Goal: Task Accomplishment & Management: Manage account settings

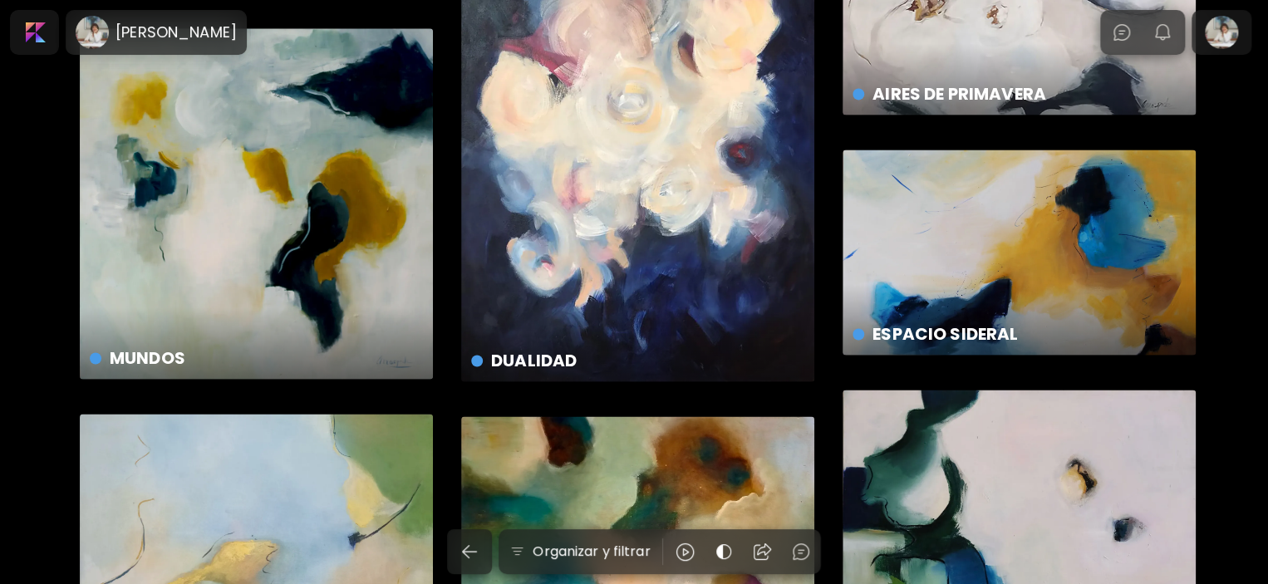
scroll to position [1163, 0]
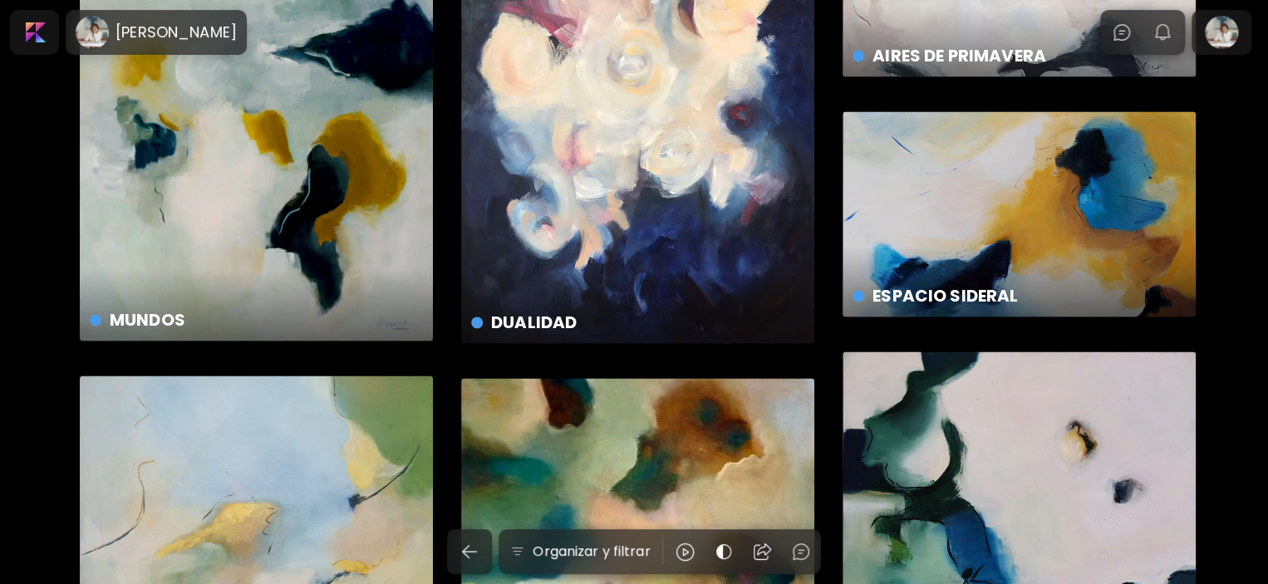
click at [326, 110] on div "MUNDOS preview" at bounding box center [256, 165] width 353 height 351
click at [1226, 39] on div at bounding box center [1221, 32] width 53 height 38
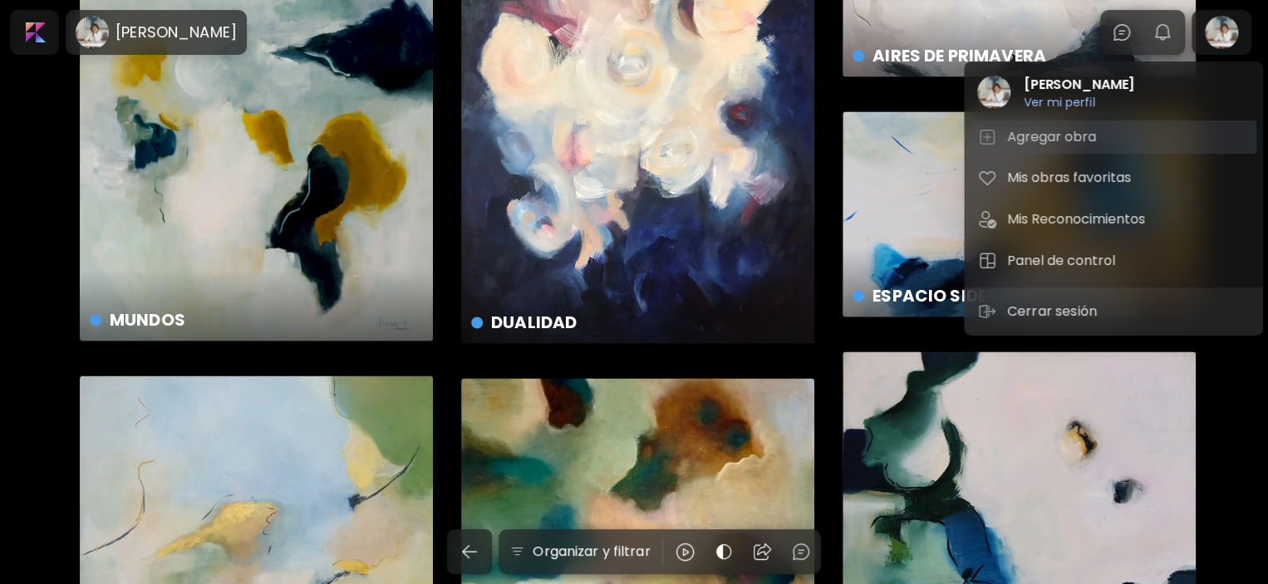
click at [1076, 140] on h5 "Agregar obra" at bounding box center [1054, 137] width 94 height 20
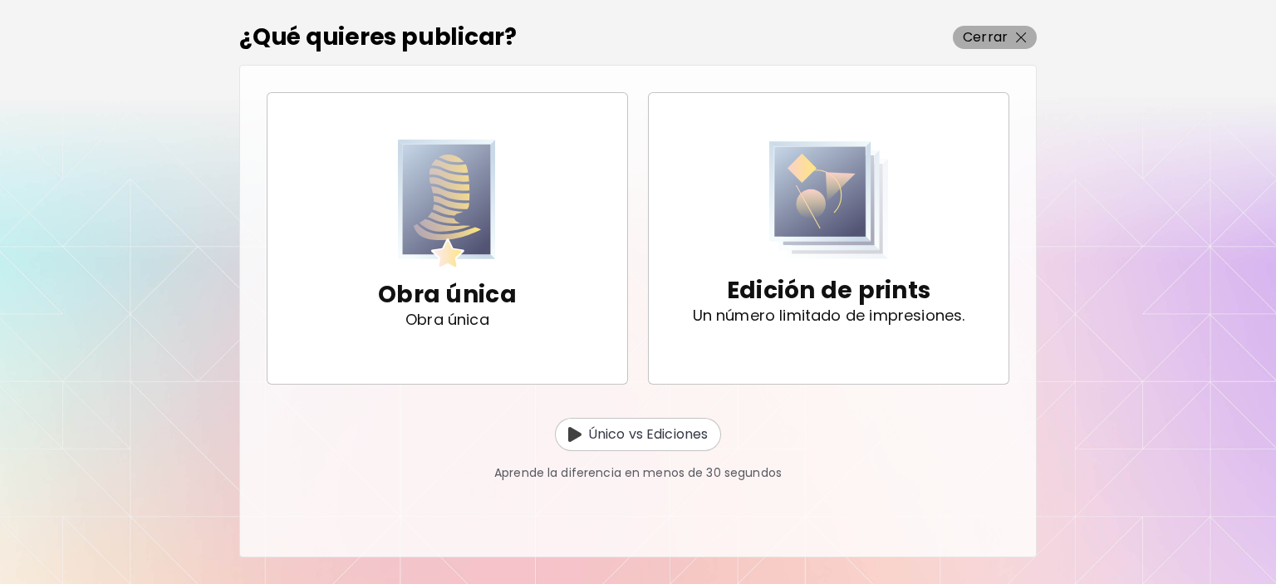
click at [1022, 37] on img "button" at bounding box center [1021, 37] width 11 height 11
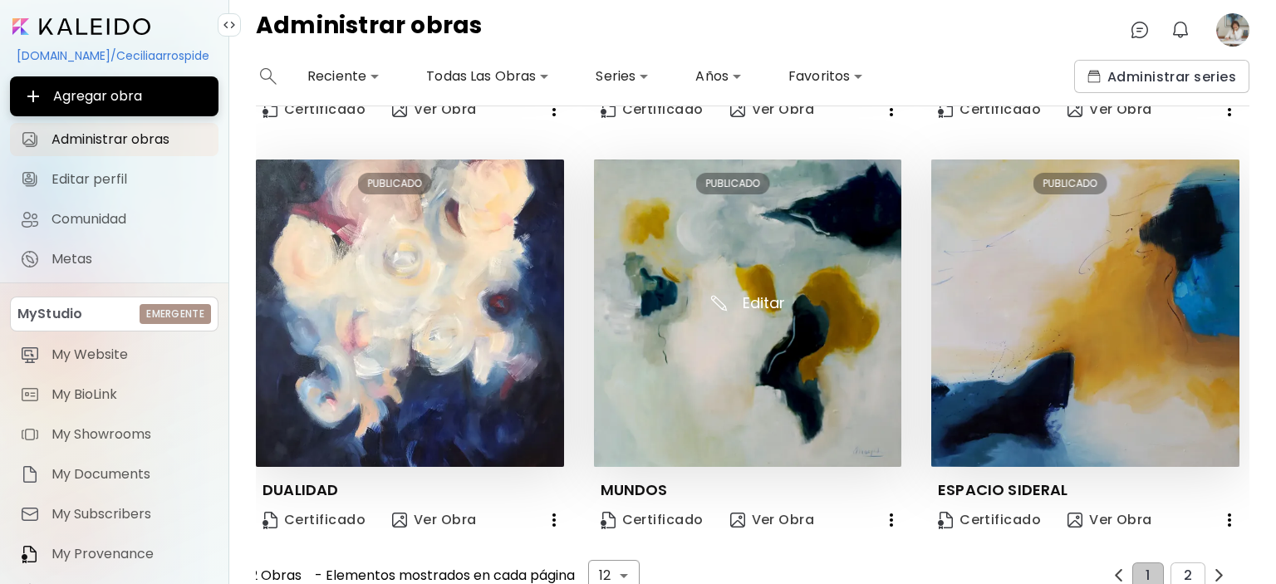
scroll to position [1224, 0]
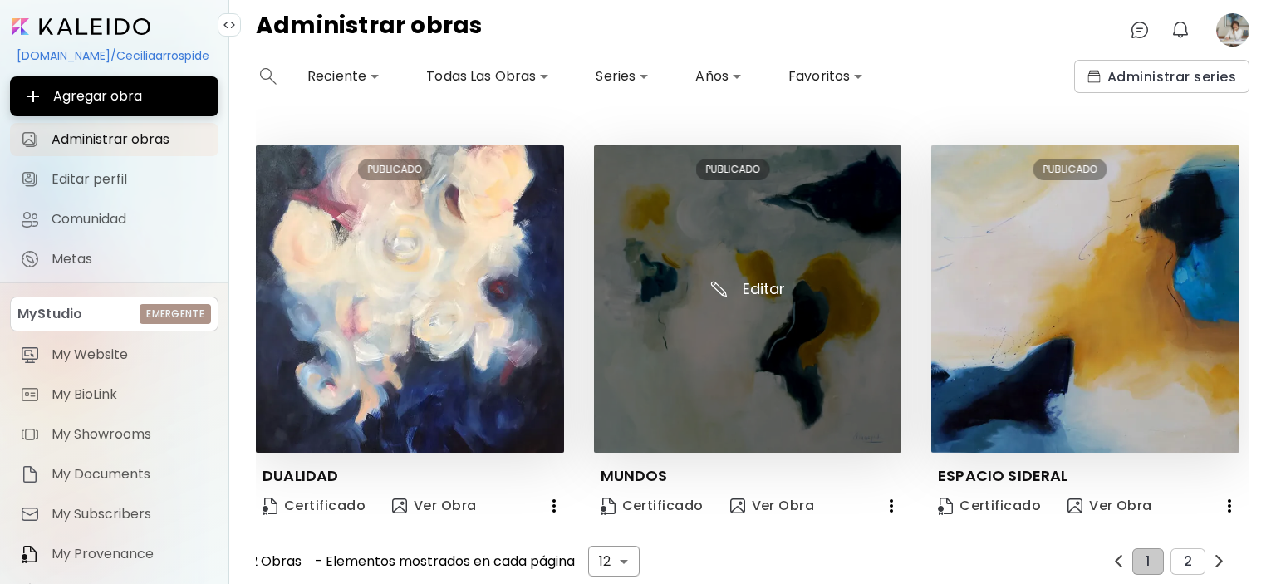
click at [816, 198] on img at bounding box center [748, 299] width 308 height 308
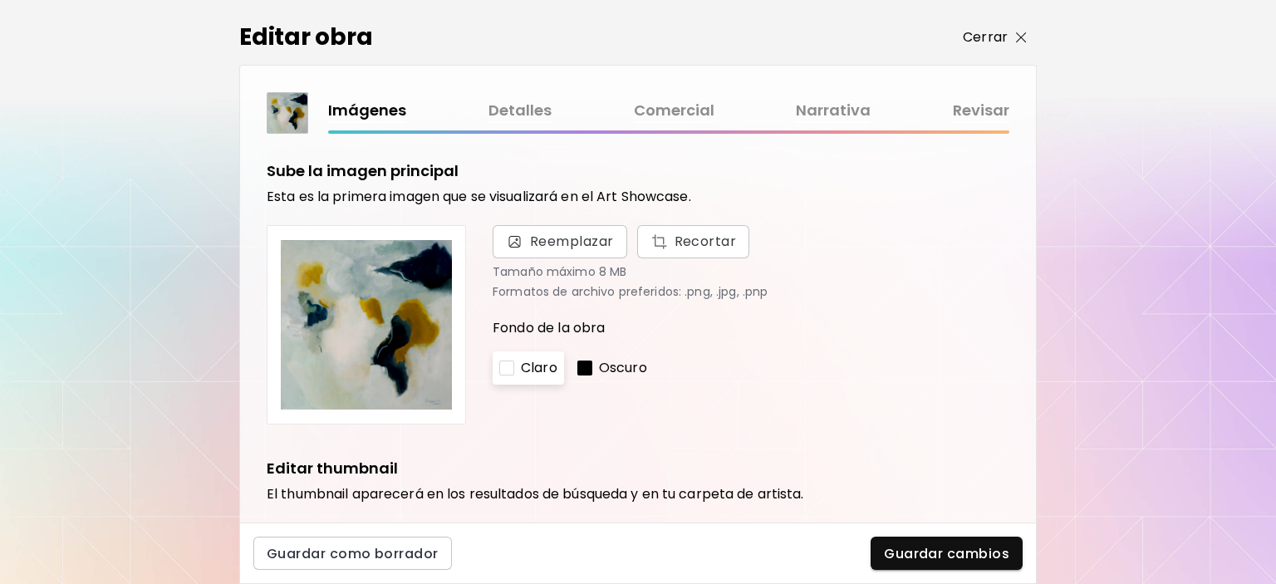
click at [1021, 39] on img "button" at bounding box center [1021, 37] width 11 height 11
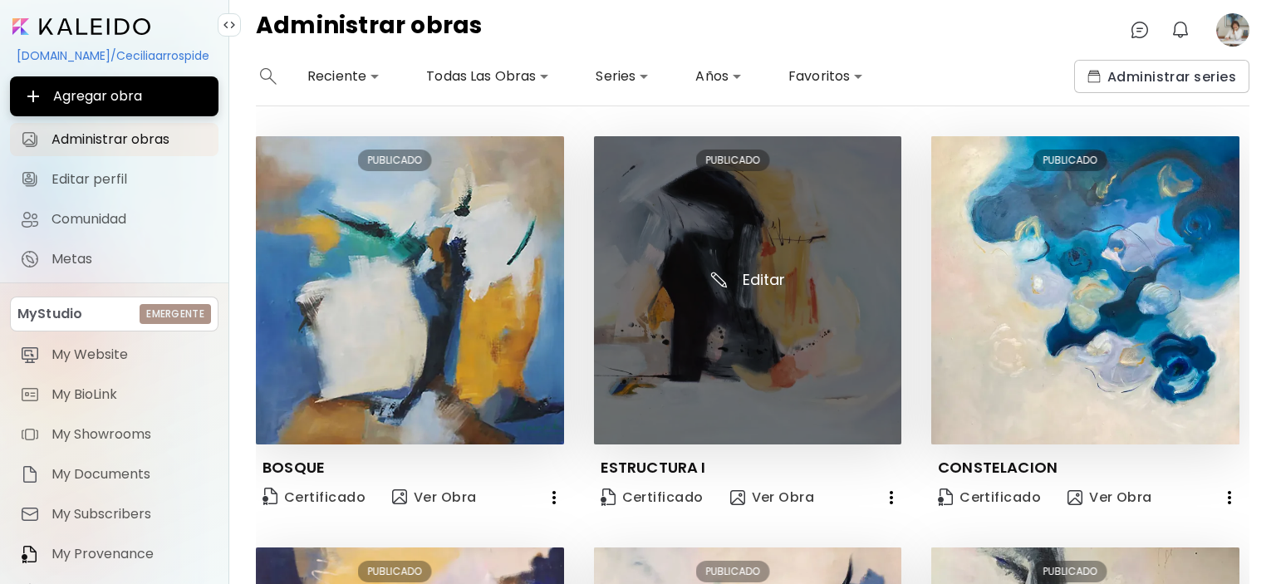
scroll to position [415, 0]
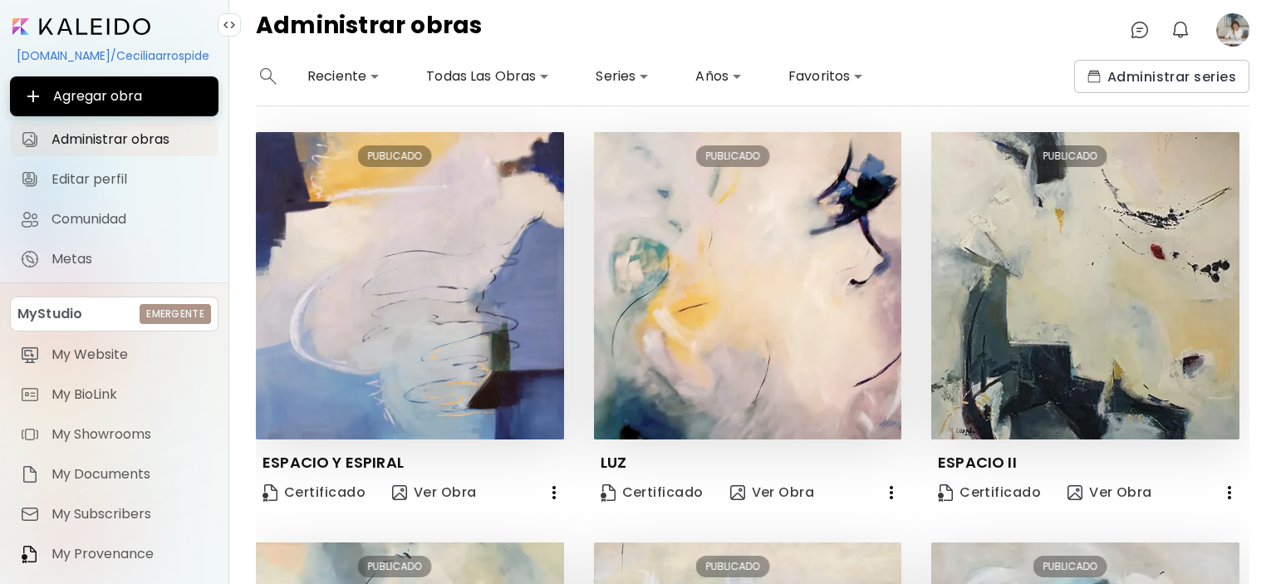
click at [552, 488] on icon "button" at bounding box center [554, 493] width 20 height 20
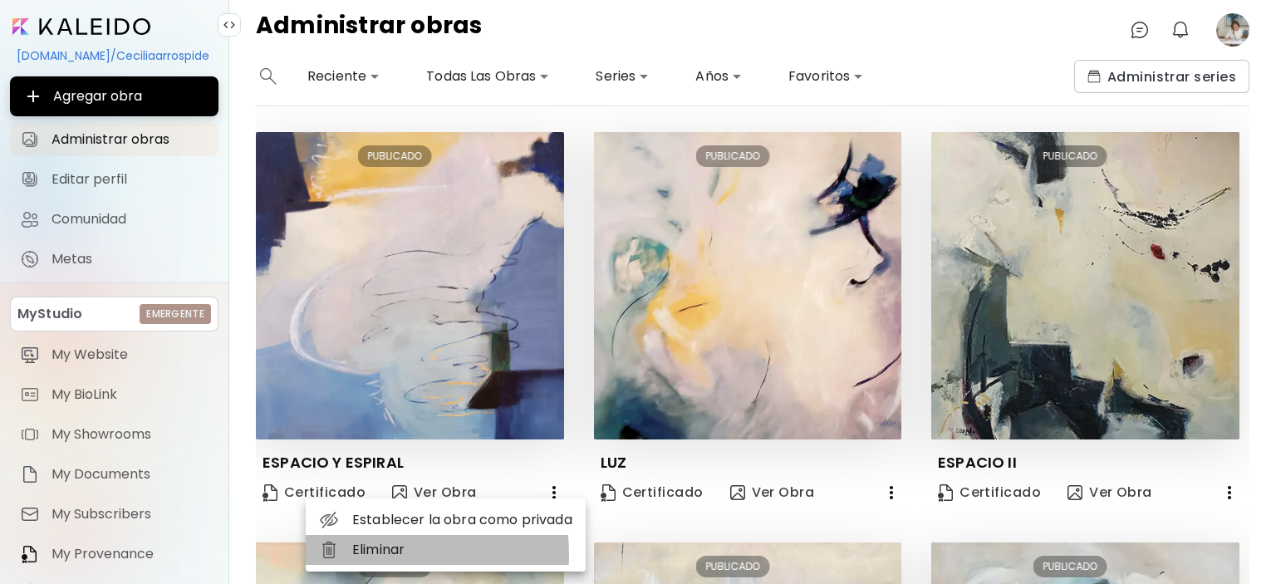
click at [353, 554] on li "Eliminar" at bounding box center [446, 550] width 280 height 30
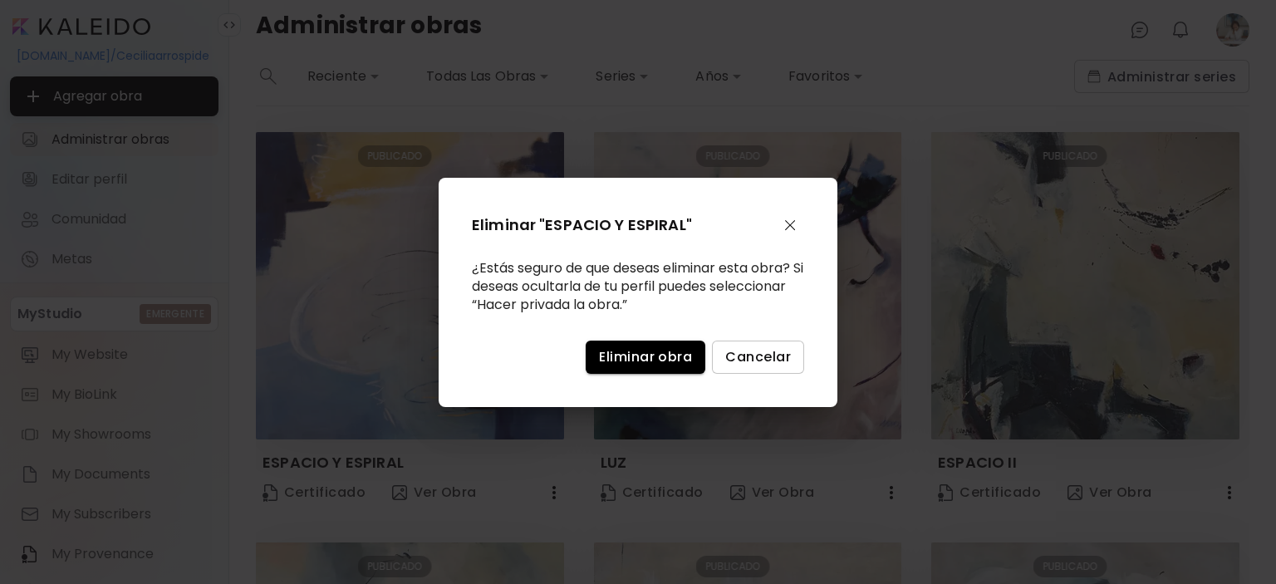
click at [680, 352] on span "Eliminar obra" at bounding box center [645, 356] width 93 height 17
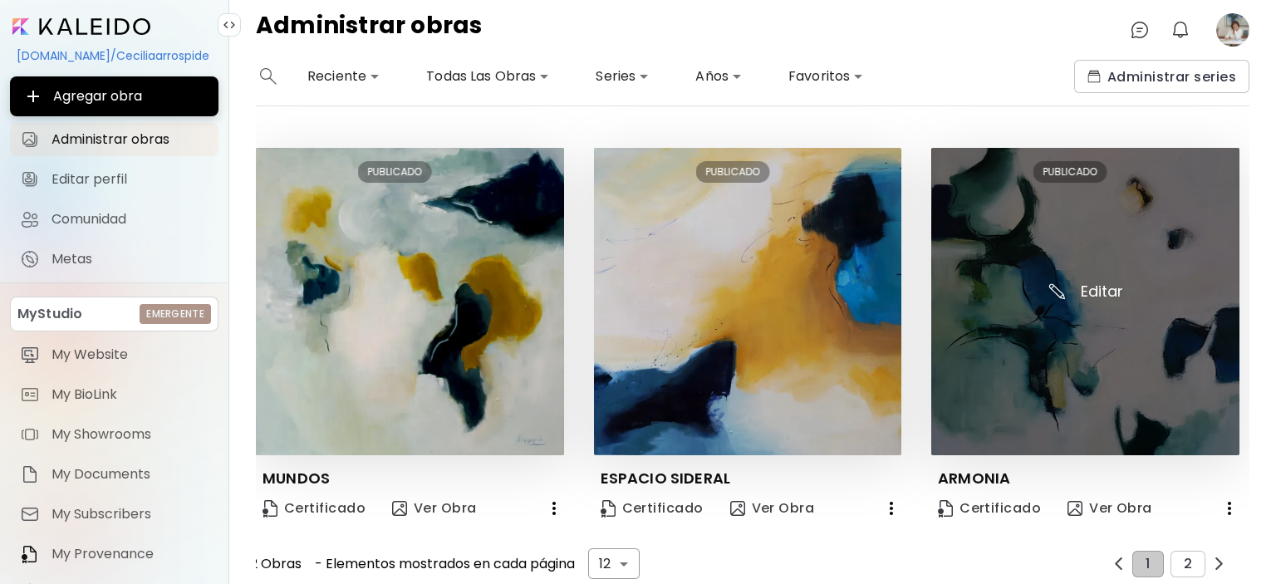
scroll to position [1224, 0]
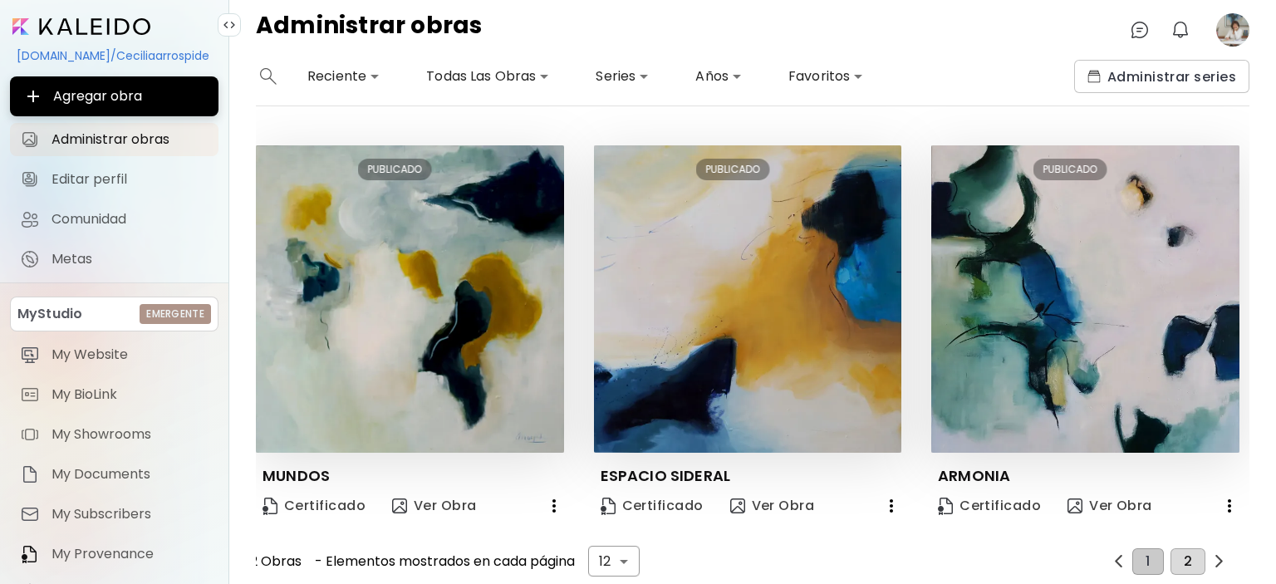
click at [1173, 548] on button "2" at bounding box center [1188, 561] width 35 height 27
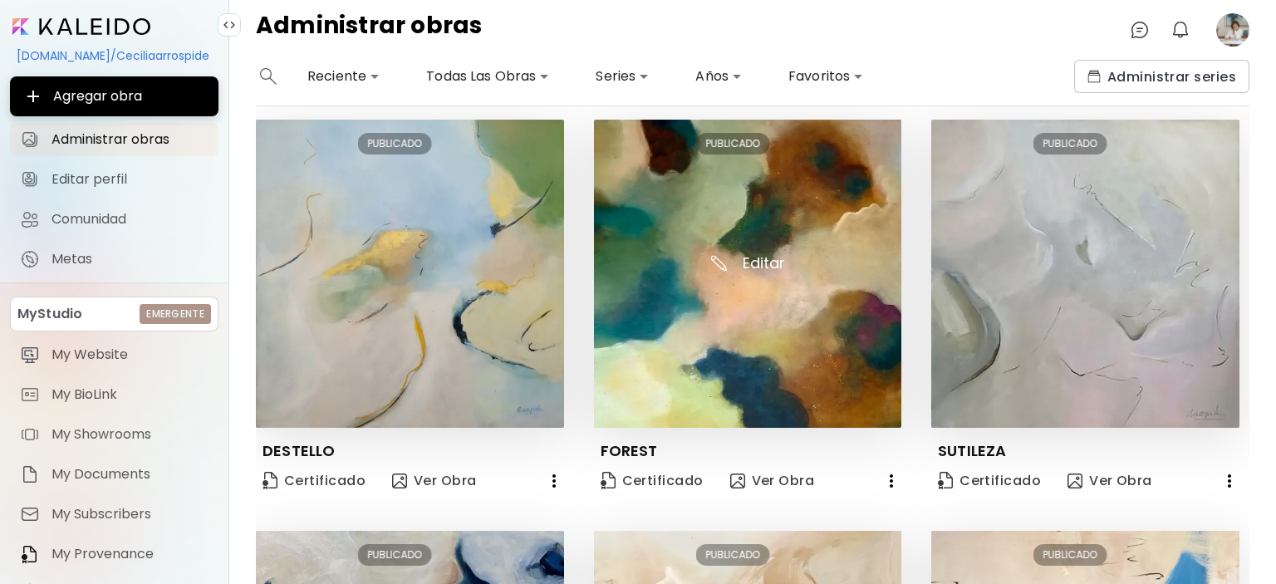
scroll to position [0, 0]
